Goal: Find specific page/section: Find specific page/section

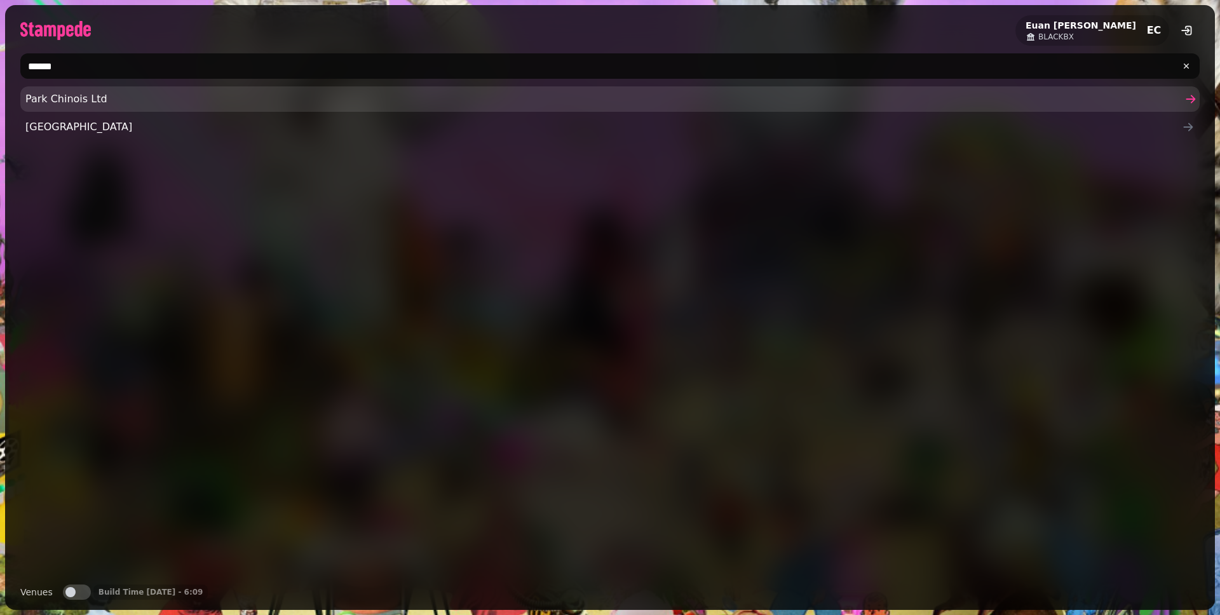
type input "******"
click at [184, 94] on span "Park Chinois Ltd" at bounding box center [603, 99] width 1157 height 15
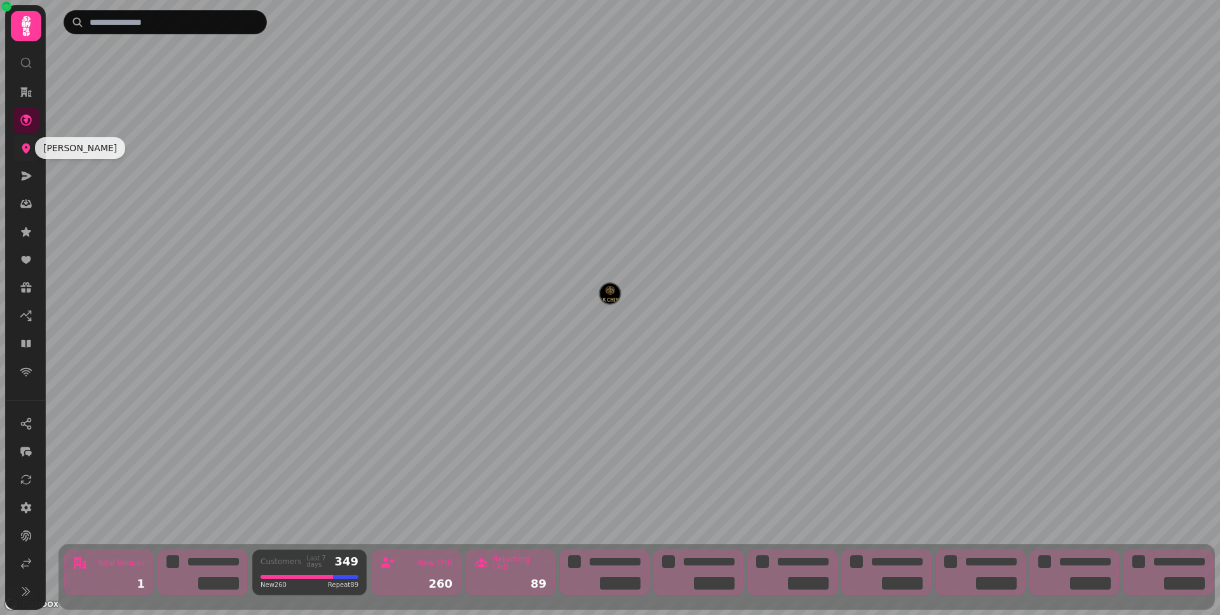
click at [25, 146] on icon at bounding box center [26, 148] width 13 height 13
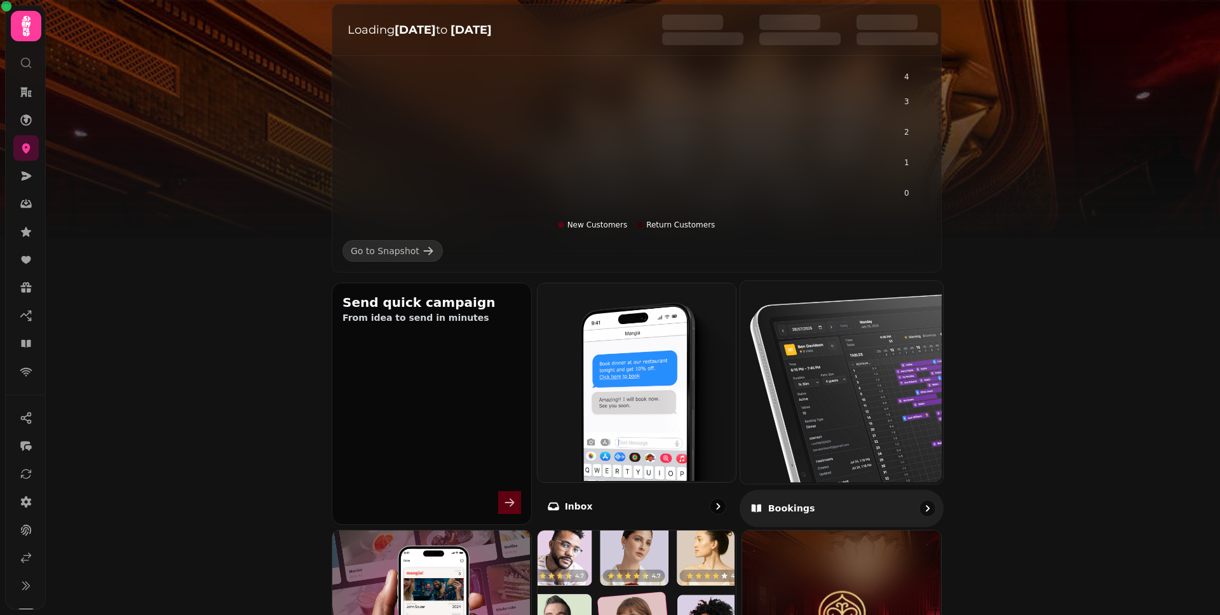
scroll to position [198, 0]
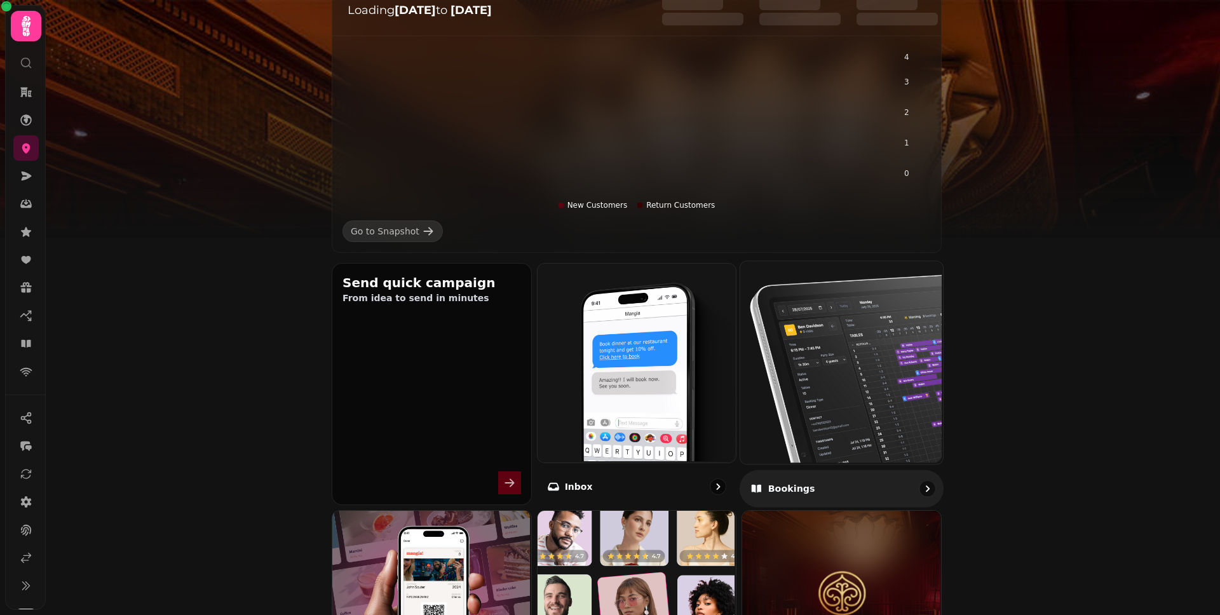
click at [834, 346] on img at bounding box center [840, 361] width 203 height 203
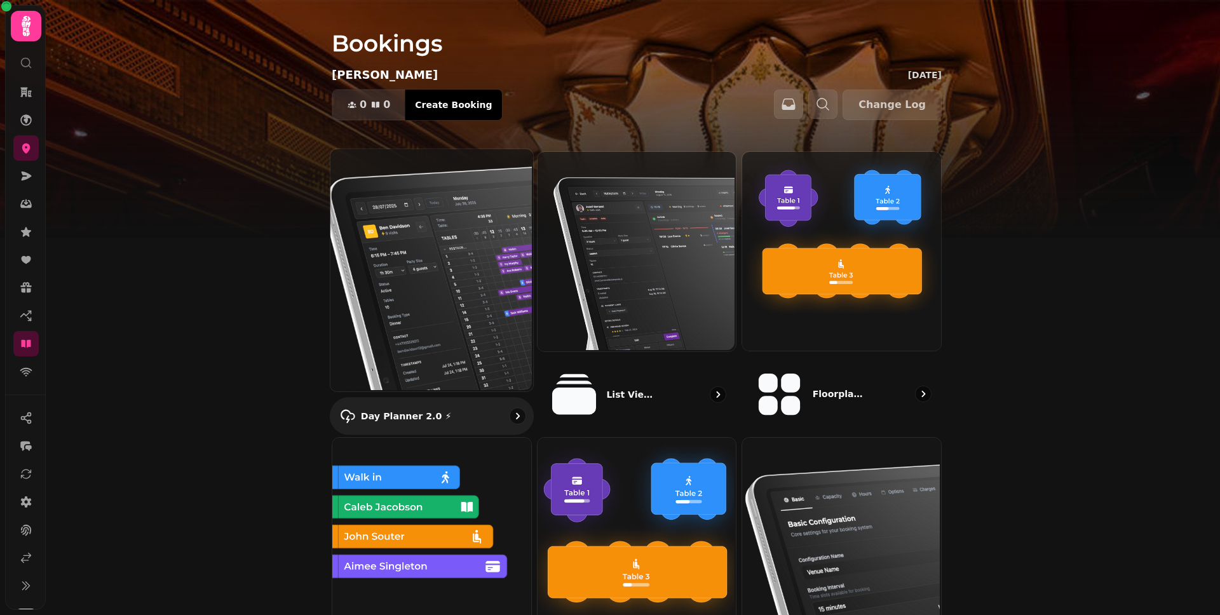
click at [442, 255] on img at bounding box center [430, 269] width 203 height 243
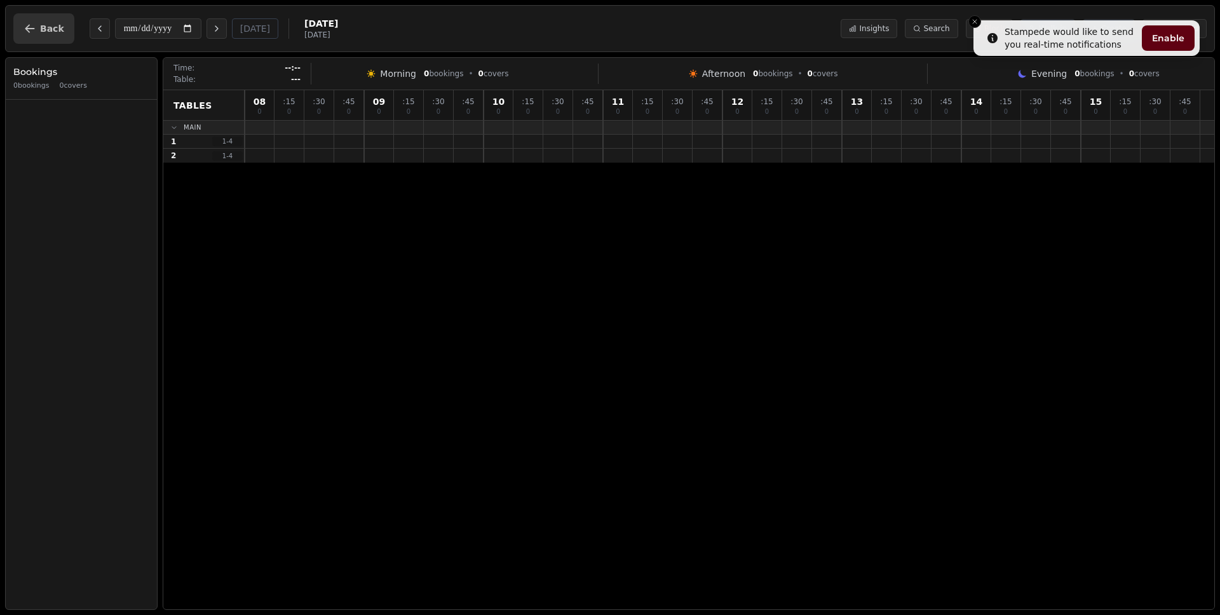
click at [23, 29] on button "Back" at bounding box center [43, 28] width 61 height 31
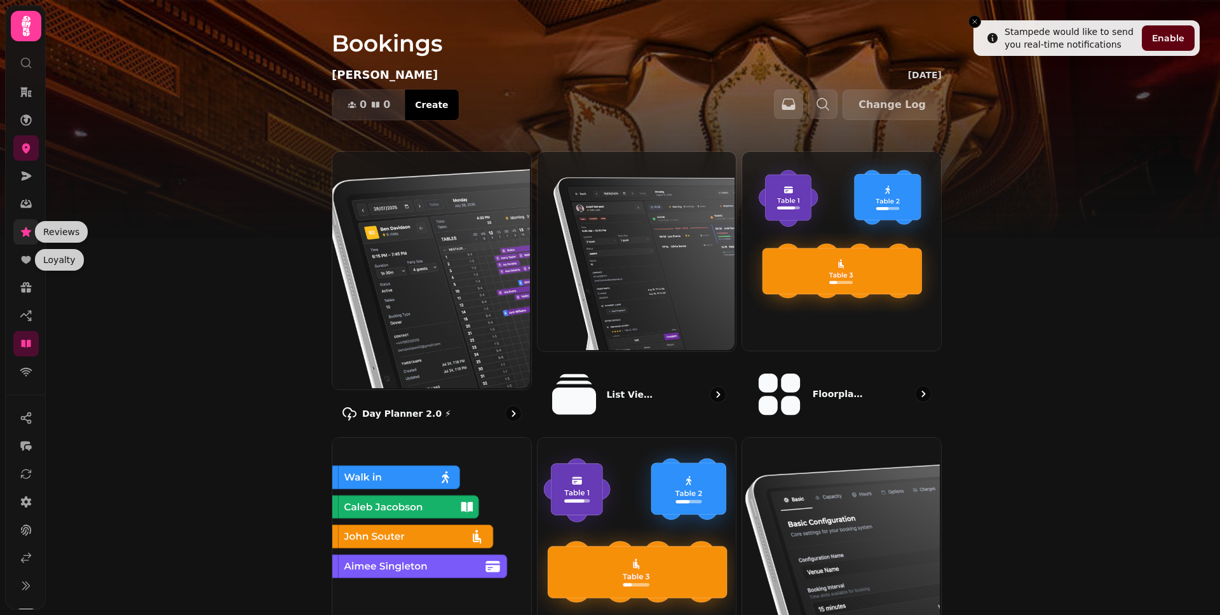
click at [27, 232] on icon at bounding box center [26, 232] width 10 height 10
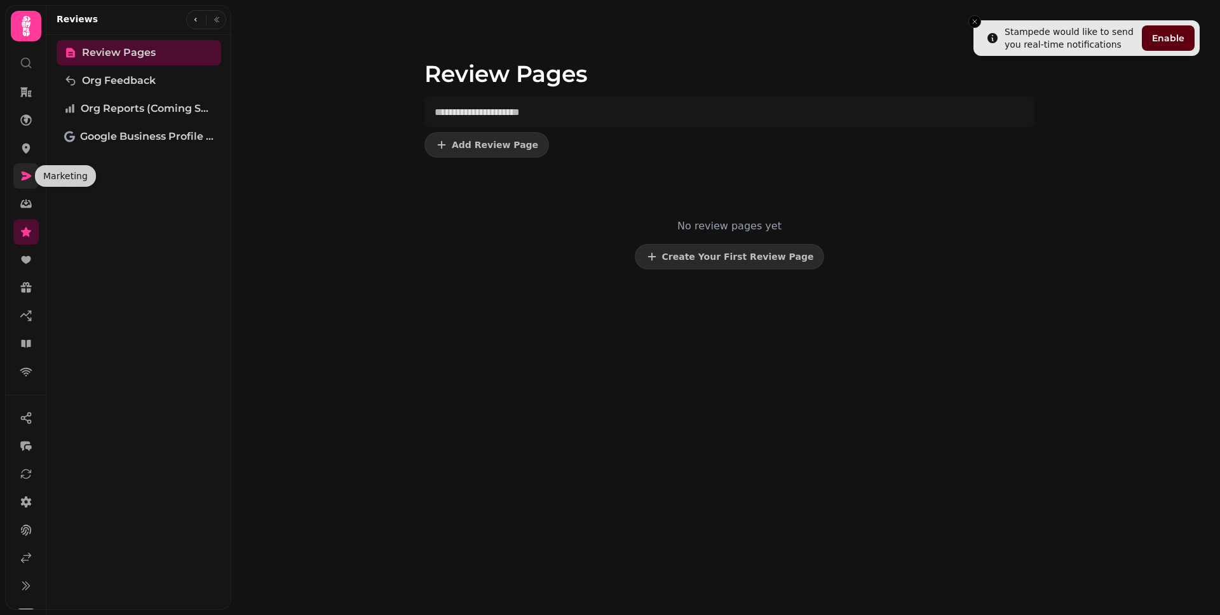
click at [23, 178] on icon at bounding box center [27, 176] width 10 height 9
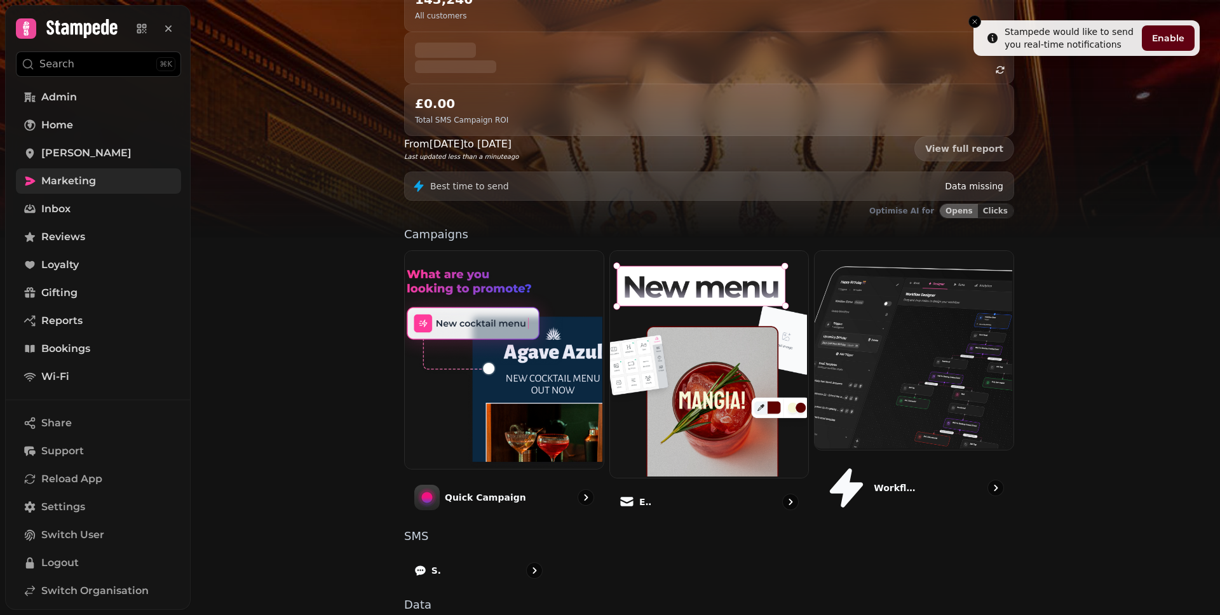
scroll to position [178, 0]
